Goal: Information Seeking & Learning: Learn about a topic

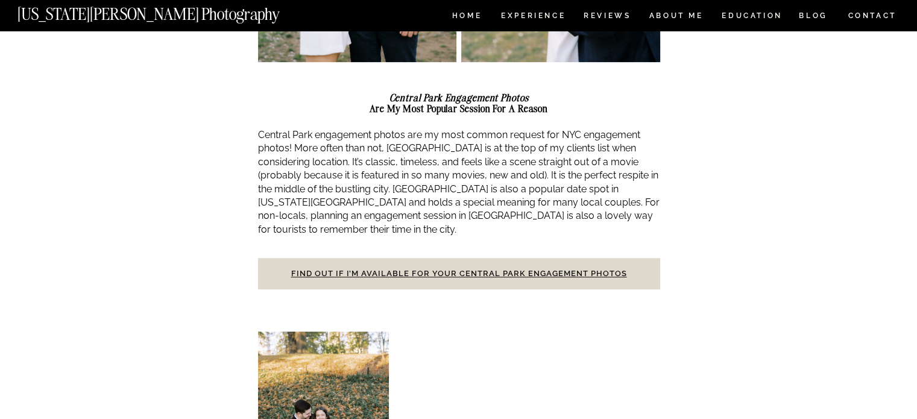
scroll to position [422, 0]
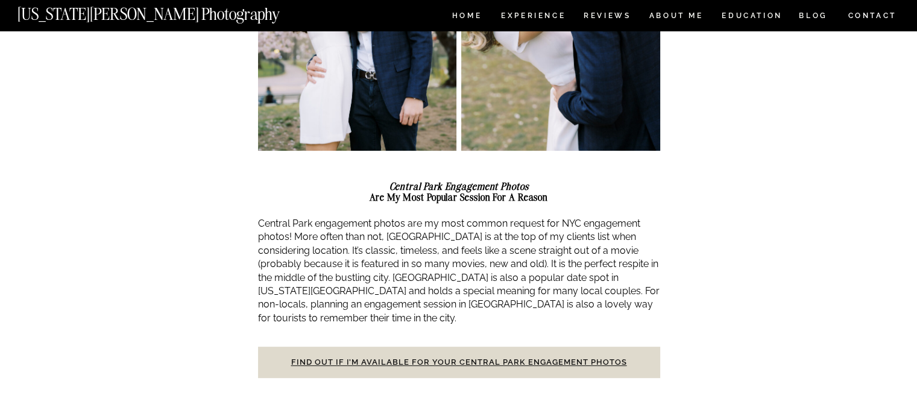
click at [478, 177] on div at bounding box center [459, 166] width 402 height 30
drag, startPoint x: 452, startPoint y: 183, endPoint x: 352, endPoint y: 184, distance: 100.1
click at [352, 184] on h2 "Central Park Engagement Photos Are My Most Popular Session For a Reason" at bounding box center [459, 192] width 402 height 22
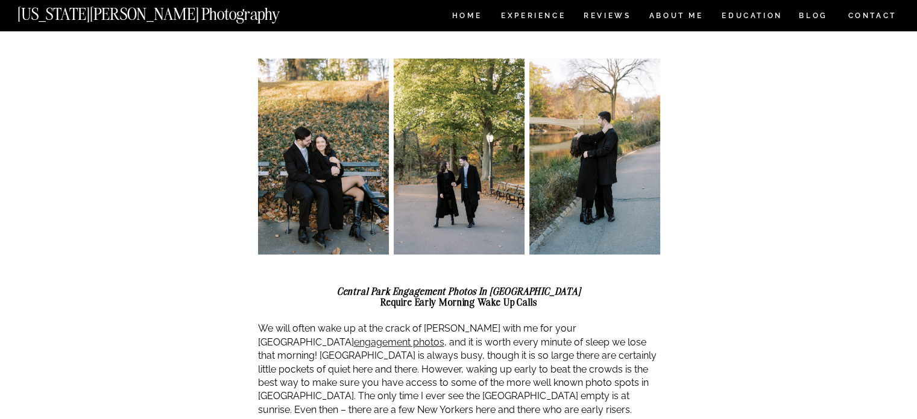
scroll to position [844, 0]
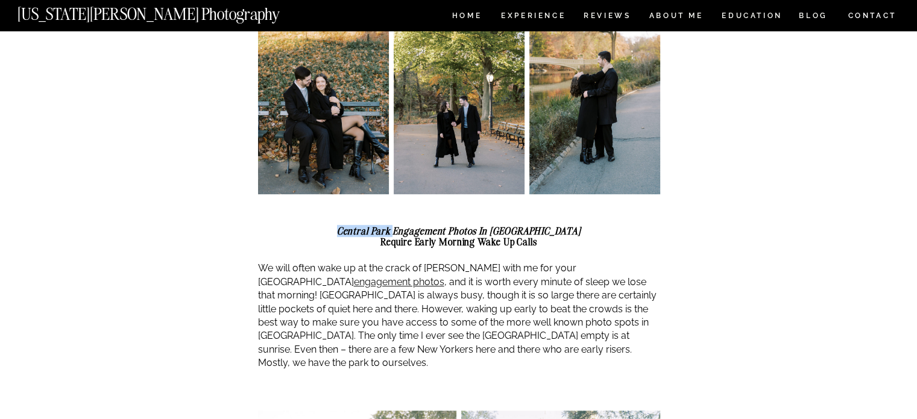
drag, startPoint x: 376, startPoint y: 212, endPoint x: 432, endPoint y: 216, distance: 55.6
click at [432, 225] on em "Central Park Engagement Photos in [GEOGRAPHIC_DATA]" at bounding box center [459, 231] width 244 height 12
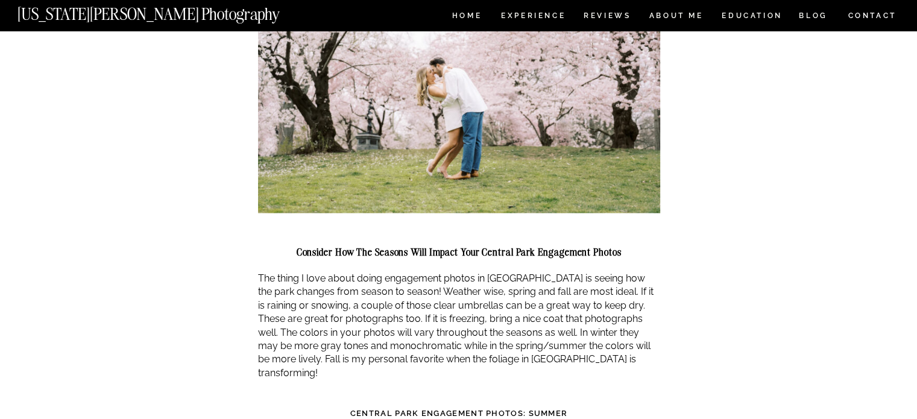
scroll to position [2232, 0]
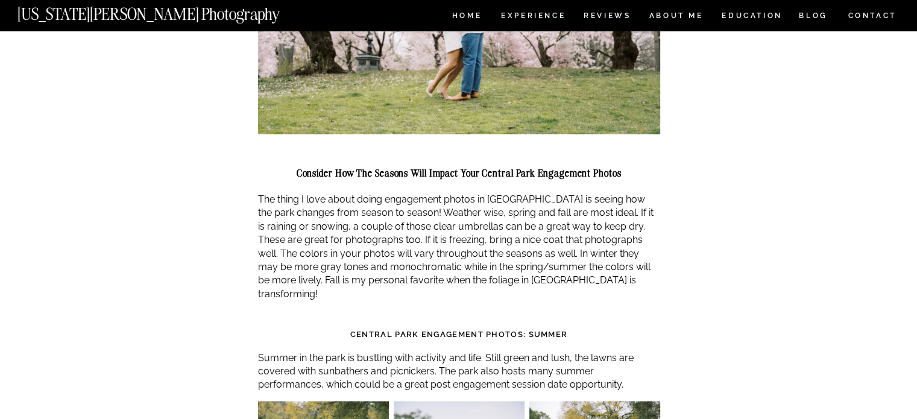
click at [364, 192] on p "The thing I love about doing engagement photos in [GEOGRAPHIC_DATA] is seeing h…" at bounding box center [459, 246] width 402 height 108
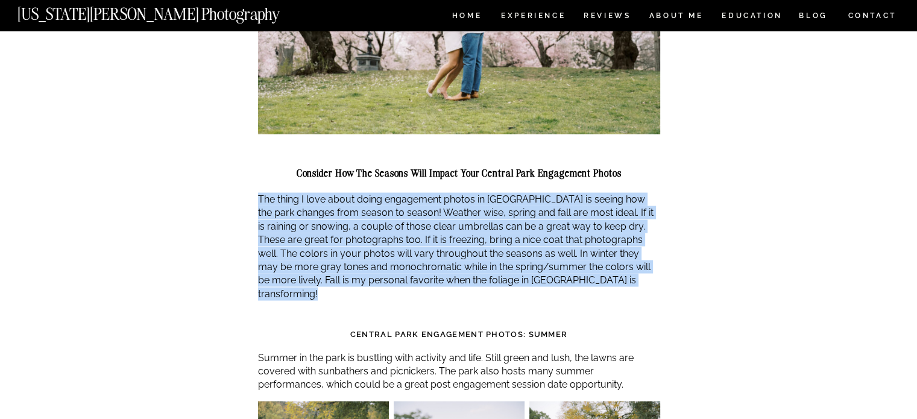
click at [364, 192] on p "The thing I love about doing engagement photos in [GEOGRAPHIC_DATA] is seeing h…" at bounding box center [459, 246] width 402 height 108
click at [293, 192] on p "The thing I love about doing engagement photos in [GEOGRAPHIC_DATA] is seeing h…" at bounding box center [459, 246] width 402 height 108
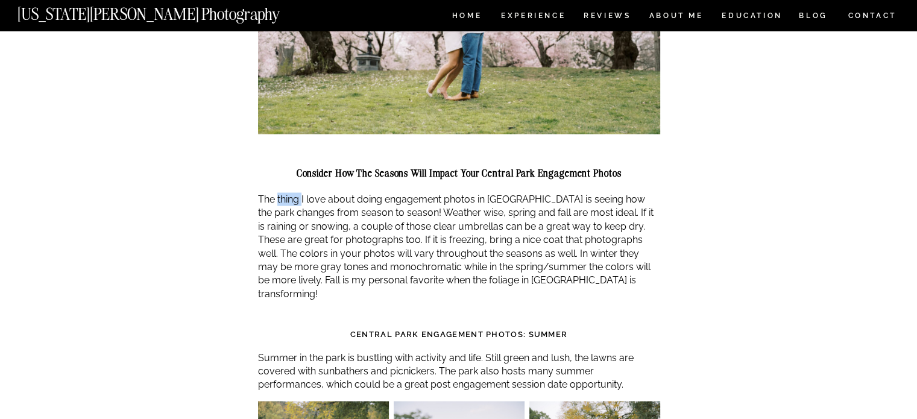
click at [293, 192] on p "The thing I love about doing engagement photos in [GEOGRAPHIC_DATA] is seeing h…" at bounding box center [459, 246] width 402 height 108
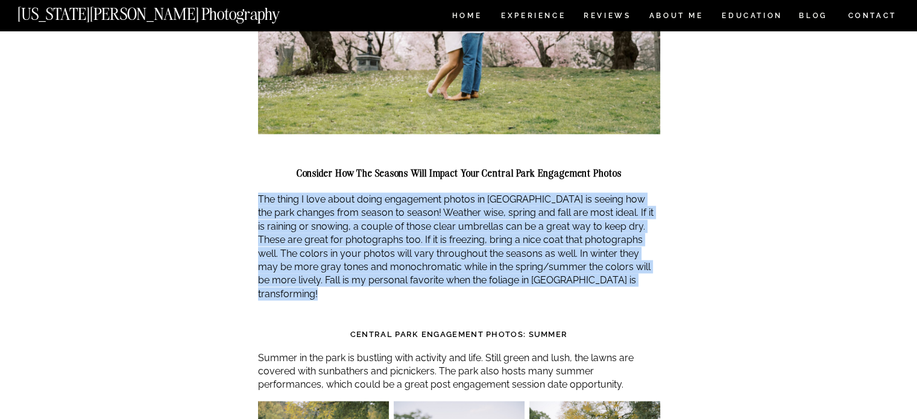
click at [293, 192] on p "The thing I love about doing engagement photos in [GEOGRAPHIC_DATA] is seeing h…" at bounding box center [459, 246] width 402 height 108
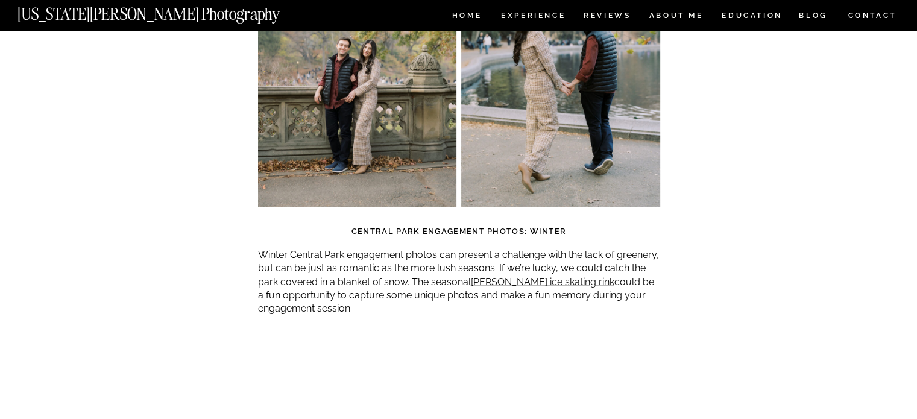
scroll to position [3076, 0]
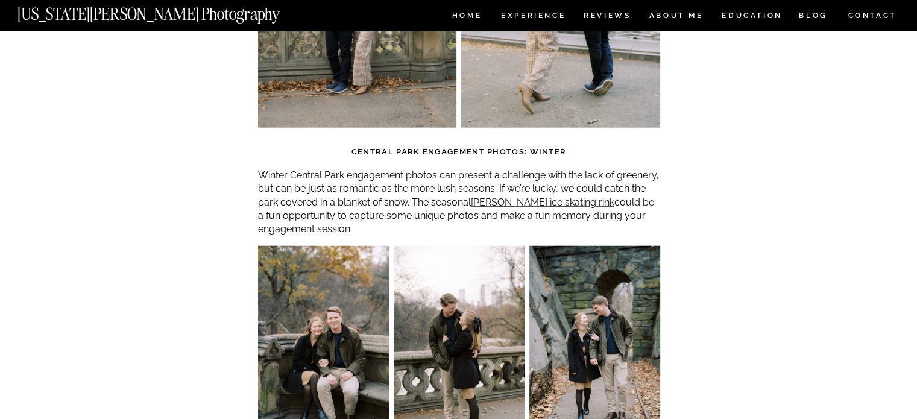
drag, startPoint x: 343, startPoint y: 98, endPoint x: 567, endPoint y: 89, distance: 224.6
click at [565, 128] on div at bounding box center [459, 137] width 402 height 18
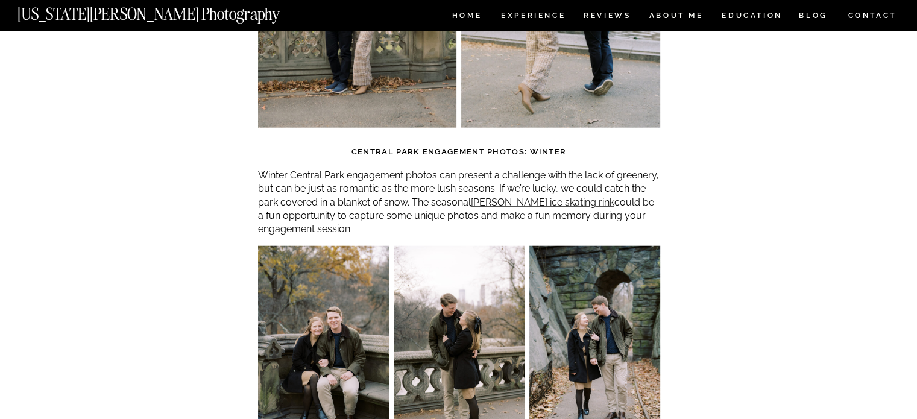
click at [565, 128] on div at bounding box center [459, 137] width 402 height 18
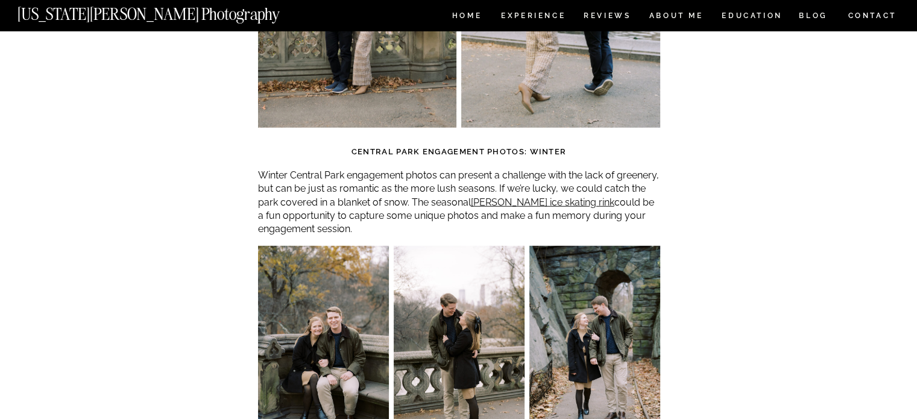
click at [353, 147] on strong "Central Park Engagement Photos: Winter" at bounding box center [459, 151] width 215 height 9
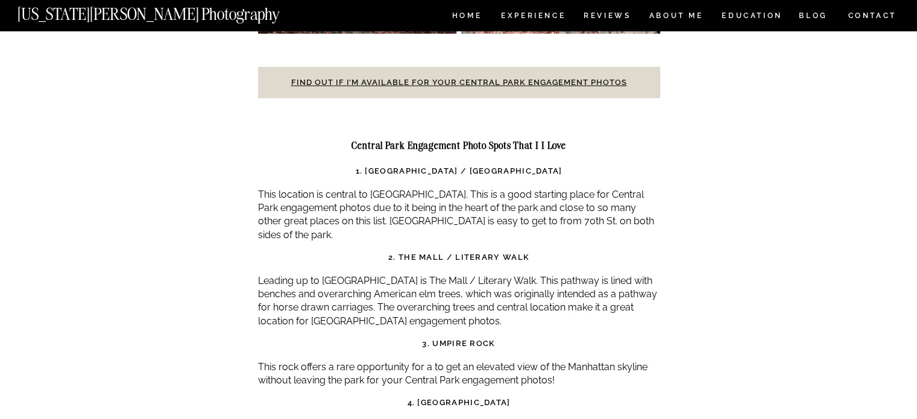
scroll to position [3860, 0]
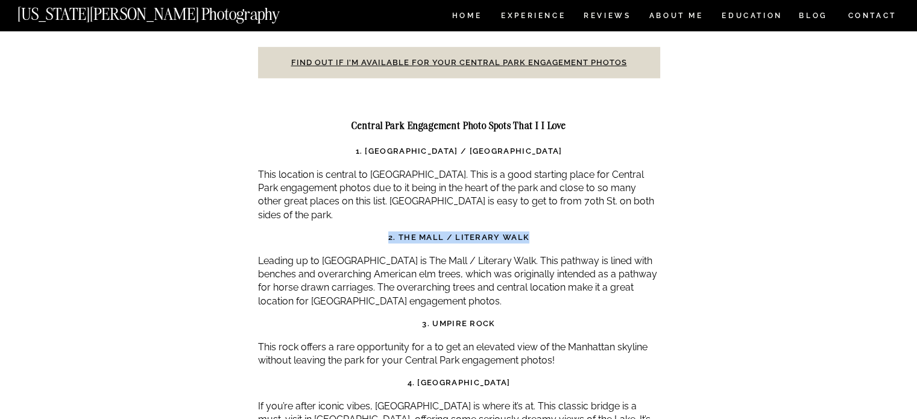
drag, startPoint x: 440, startPoint y: 183, endPoint x: 548, endPoint y: 188, distance: 108.7
click at [548, 232] on h3 "2. The Mall / Literary Walk" at bounding box center [459, 238] width 402 height 12
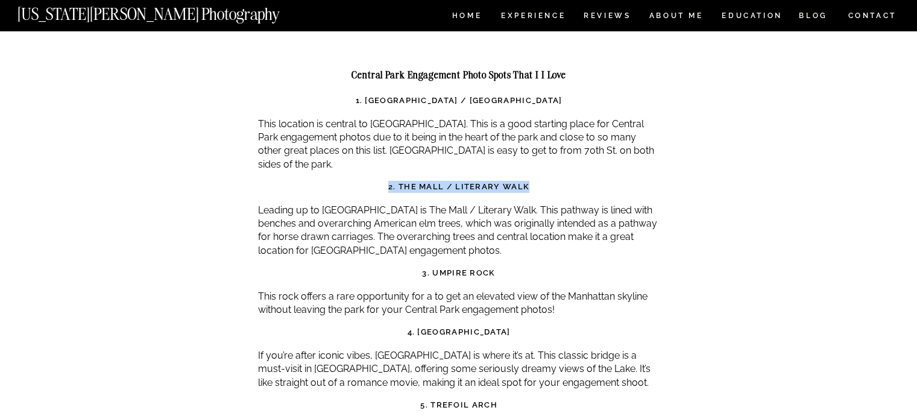
scroll to position [3981, 0]
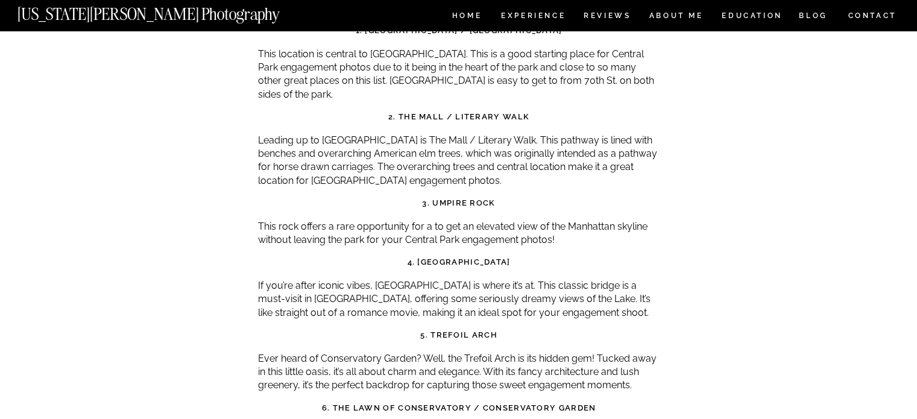
click at [446, 198] on strong "3. Umpire Rock" at bounding box center [458, 202] width 73 height 9
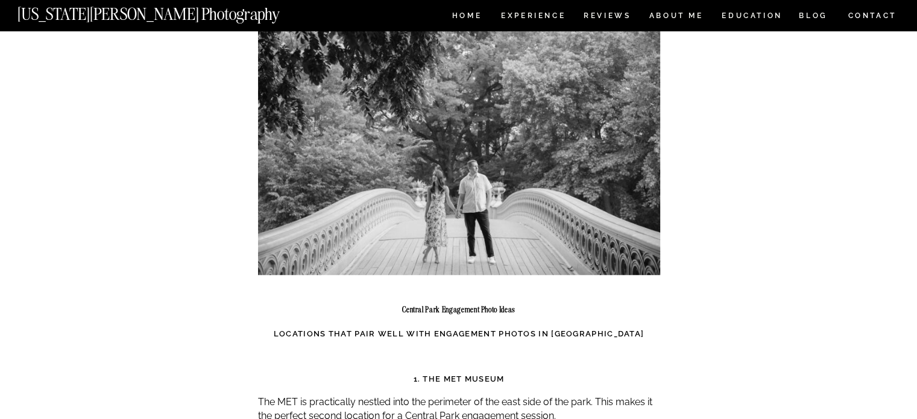
scroll to position [5730, 0]
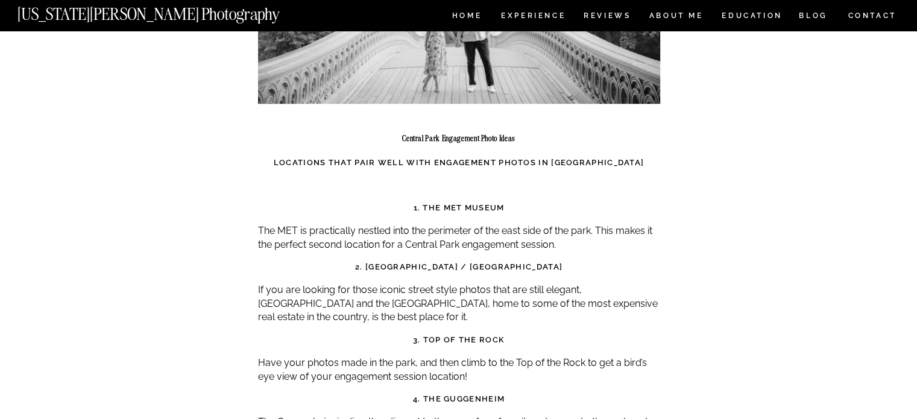
click at [526, 158] on strong "Locations That Pair Well With Engagement Photos in [GEOGRAPHIC_DATA]" at bounding box center [459, 162] width 370 height 9
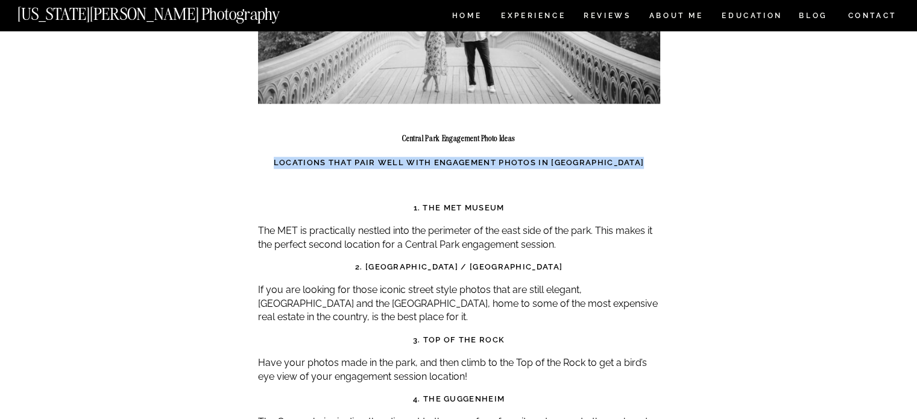
click at [525, 158] on strong "Locations That Pair Well With Engagement Photos in [GEOGRAPHIC_DATA]" at bounding box center [459, 162] width 370 height 9
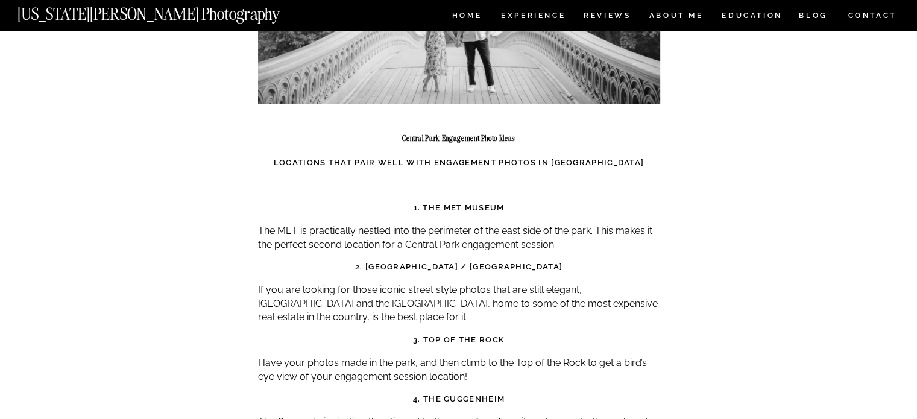
click at [483, 203] on strong "1. The MET Museum" at bounding box center [458, 207] width 91 height 9
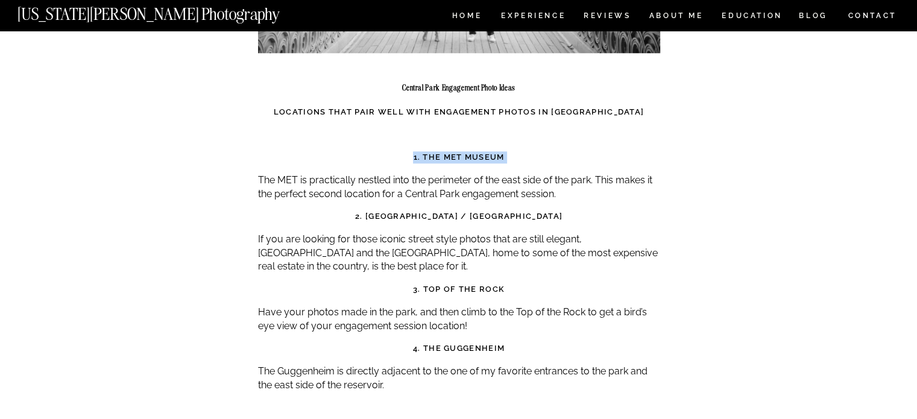
scroll to position [5851, 0]
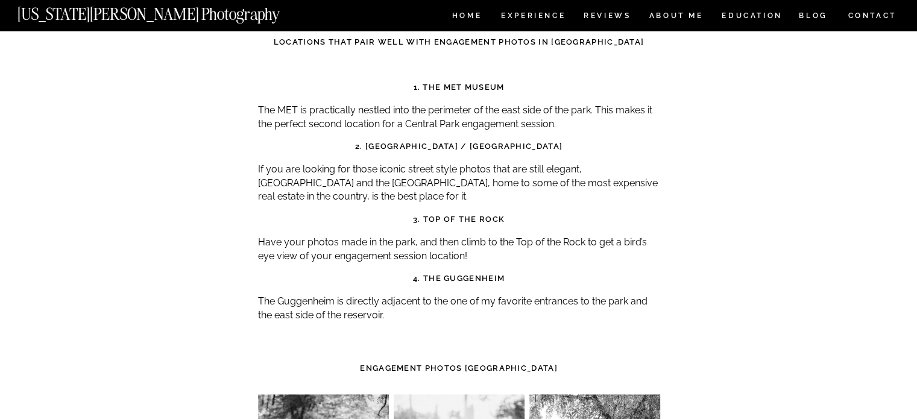
click at [445, 142] on strong "2. [GEOGRAPHIC_DATA] / [GEOGRAPHIC_DATA]" at bounding box center [458, 146] width 207 height 9
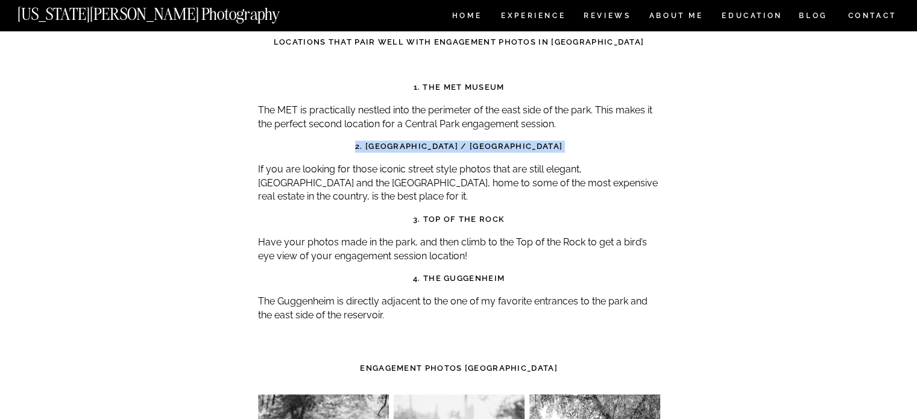
click at [445, 142] on strong "2. [GEOGRAPHIC_DATA] / [GEOGRAPHIC_DATA]" at bounding box center [458, 146] width 207 height 9
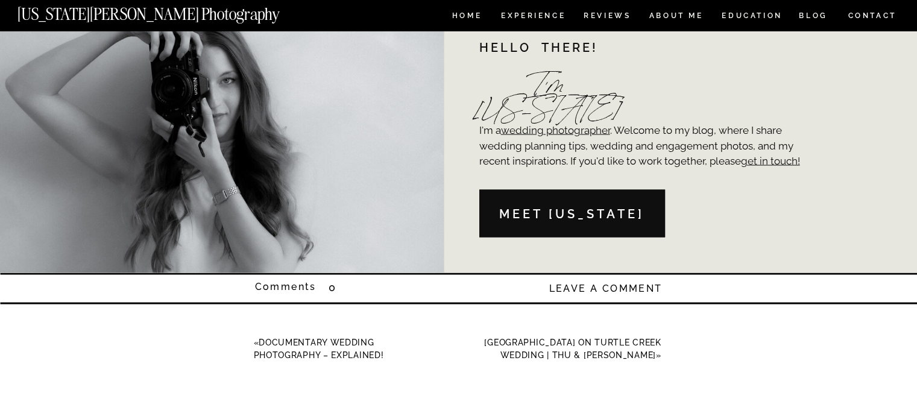
scroll to position [6997, 0]
